Goal: Task Accomplishment & Management: Use online tool/utility

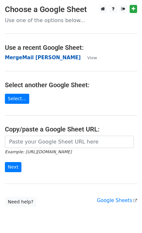
click at [39, 57] on strong "MergeMail [PERSON_NAME]" at bounding box center [43, 58] width 76 height 6
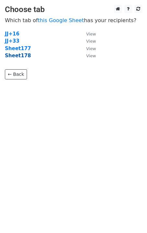
click at [20, 58] on strong "Sheet178" at bounding box center [18, 56] width 26 height 6
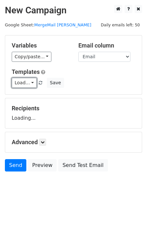
click at [24, 82] on link "Load..." at bounding box center [24, 83] width 25 height 10
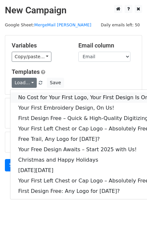
click at [41, 97] on link "No Cost for Your First Logo, Your First Design Is On Us!" at bounding box center [88, 98] width 156 height 10
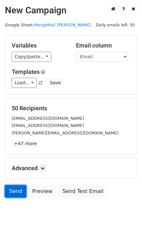
click at [9, 190] on link "Send" at bounding box center [16, 191] width 22 height 12
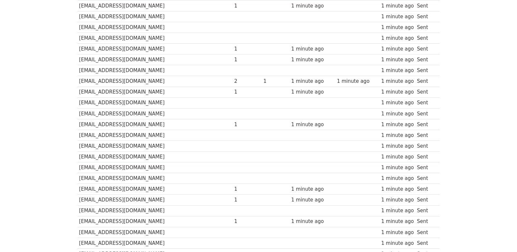
scroll to position [434, 0]
